Goal: Entertainment & Leisure: Browse casually

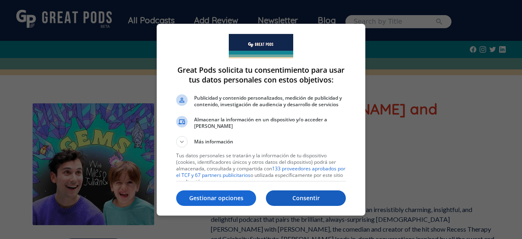
click at [292, 197] on p "Consentir" at bounding box center [306, 198] width 80 height 8
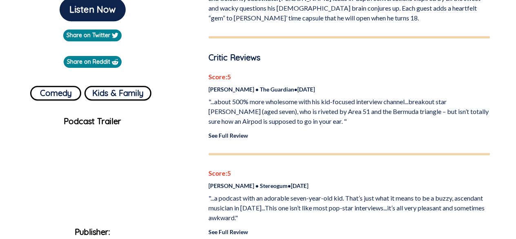
scroll to position [241, 0]
click at [138, 91] on button "Kids & Family" at bounding box center [117, 92] width 67 height 15
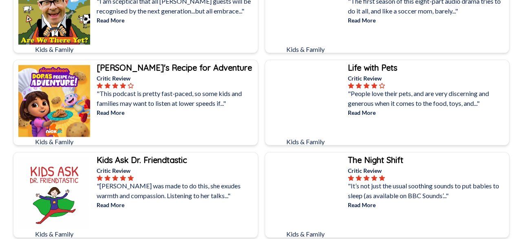
scroll to position [297, 0]
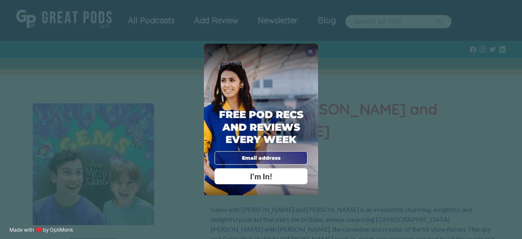
click at [311, 52] on span "X" at bounding box center [310, 51] width 5 height 7
